Goal: Find specific page/section: Find specific page/section

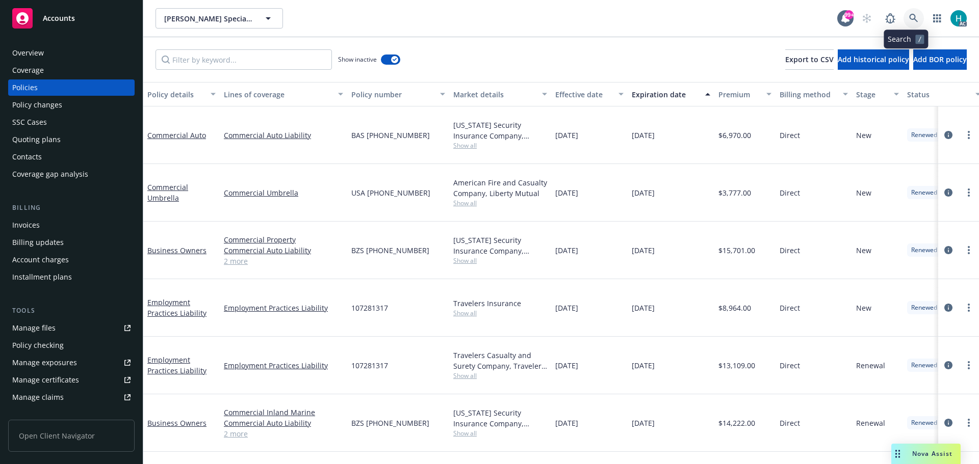
click at [909, 17] on icon at bounding box center [913, 18] width 9 height 9
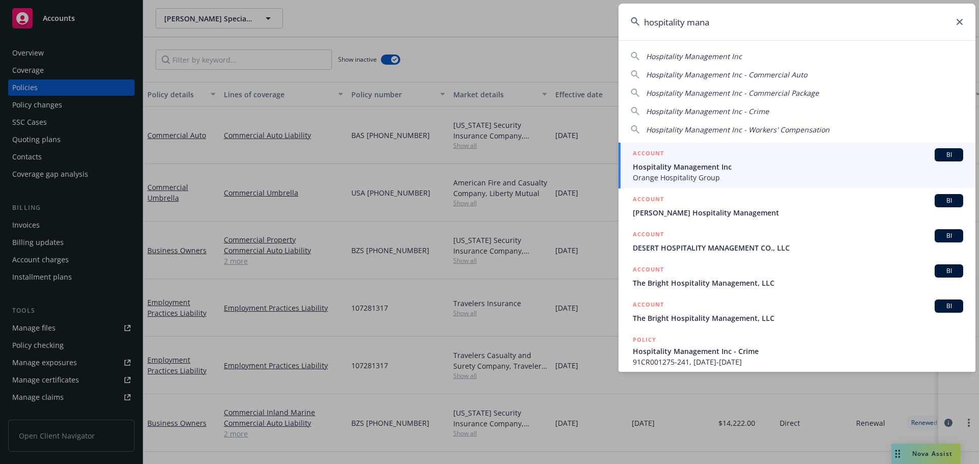
type input "hospitality mana"
